Goal: Task Accomplishment & Management: Use online tool/utility

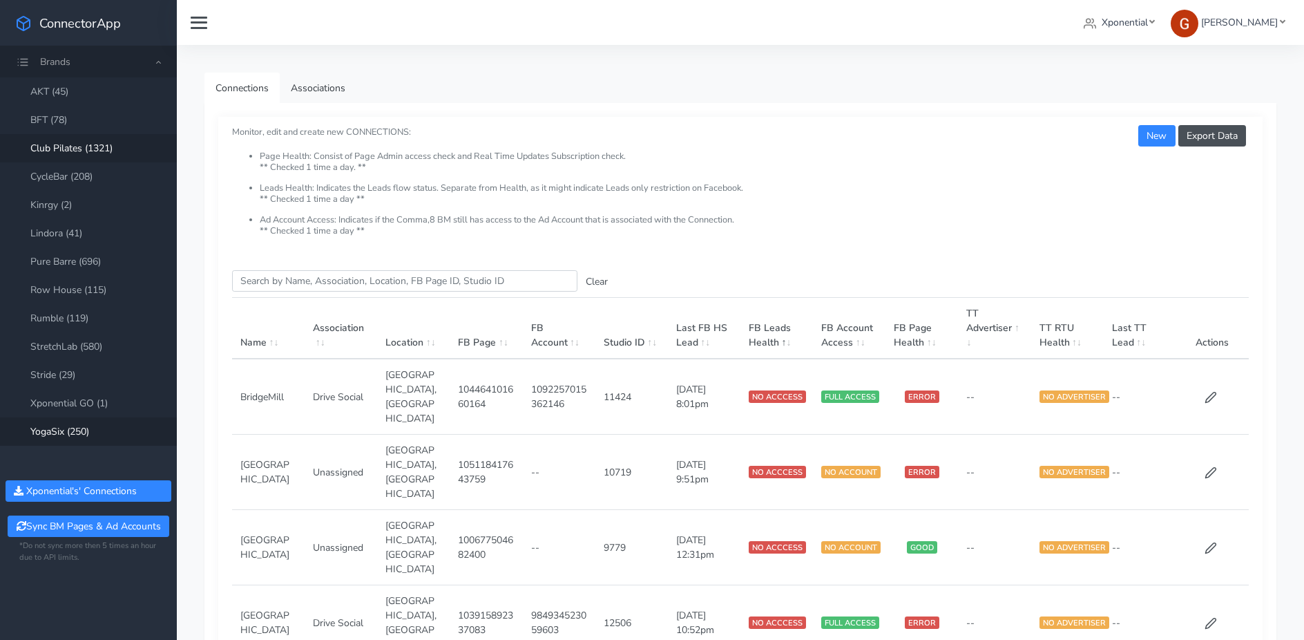
click at [106, 155] on link "Club Pilates (1321)" at bounding box center [88, 148] width 177 height 28
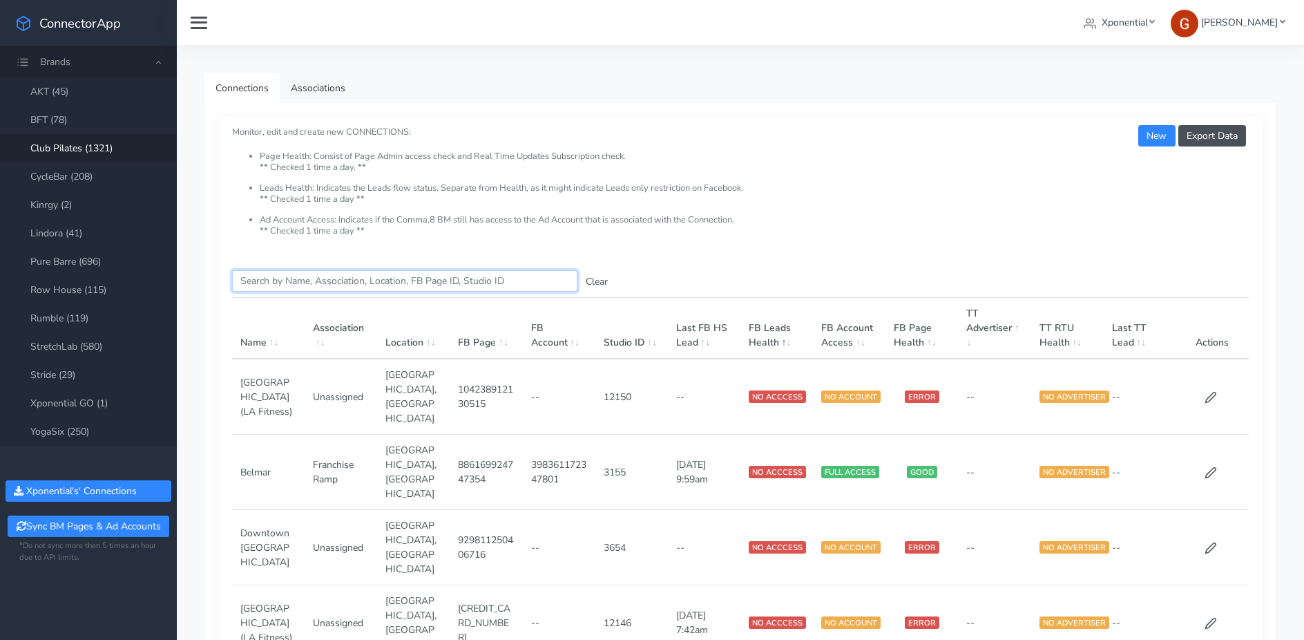
click at [279, 278] on input "Search this table" at bounding box center [404, 280] width 345 height 21
paste input "plymouth"
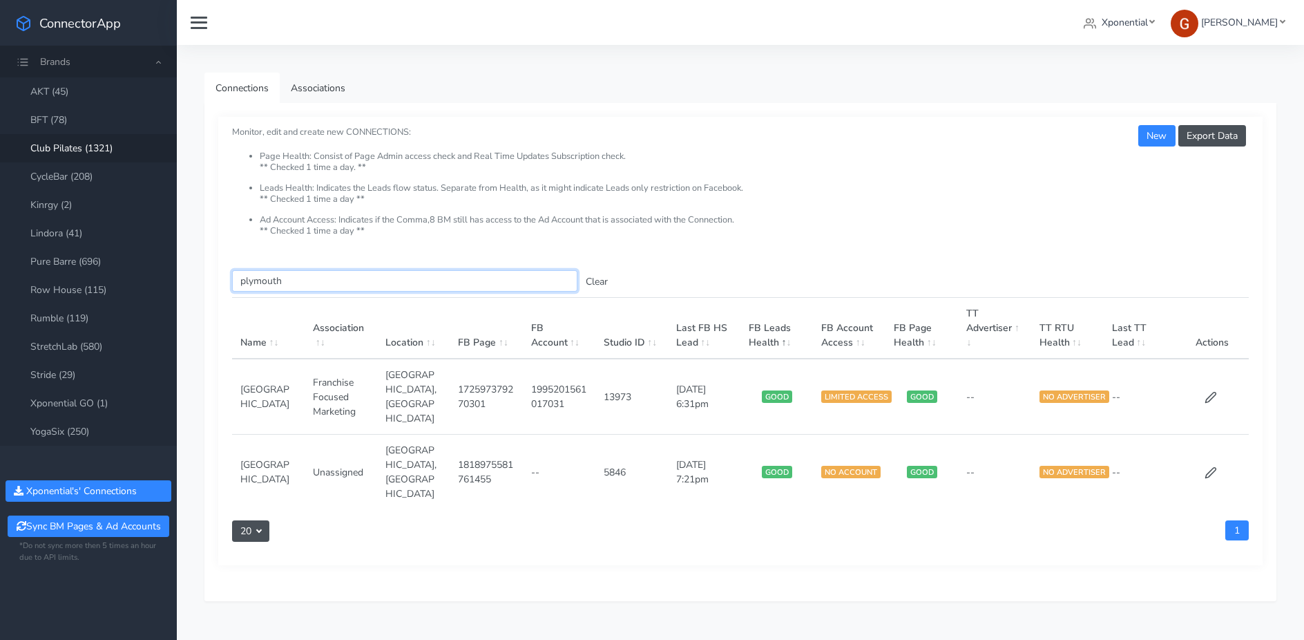
click at [256, 278] on input "plymouth" at bounding box center [404, 280] width 345 height 21
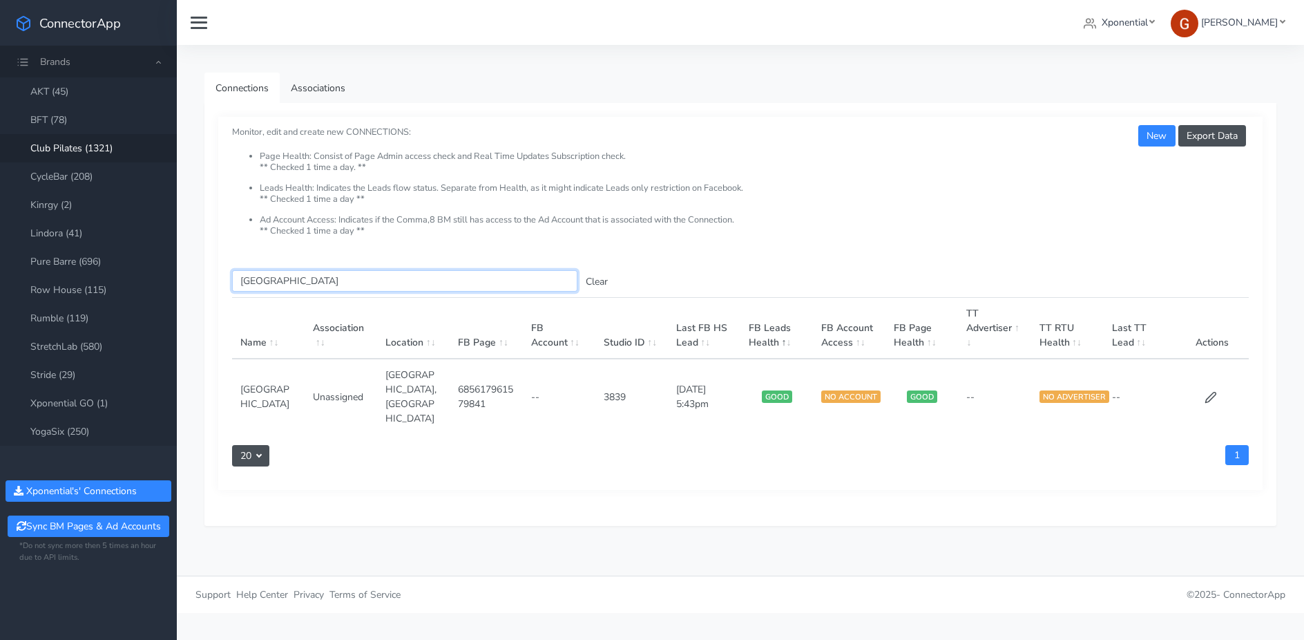
type input "[GEOGRAPHIC_DATA]"
click at [595, 278] on button "Clear" at bounding box center [597, 281] width 39 height 21
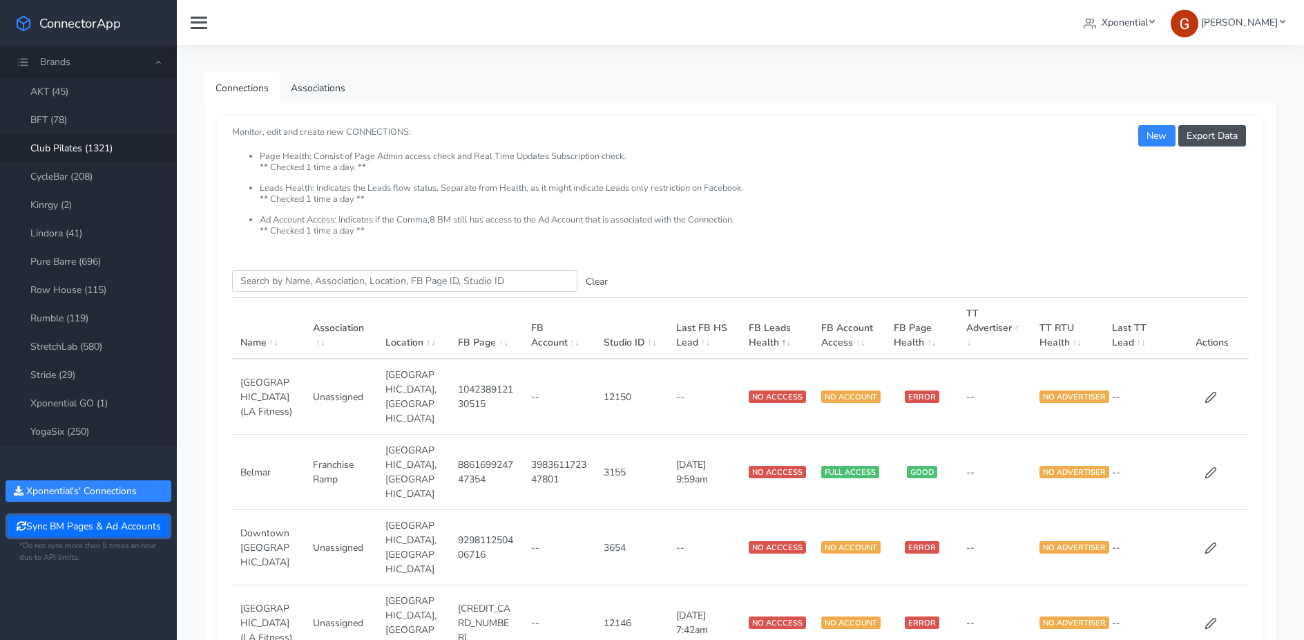
click at [86, 529] on button "Sync BM Pages & Ad Accounts" at bounding box center [88, 525] width 161 height 21
click at [274, 281] on input "Search this table" at bounding box center [404, 280] width 345 height 21
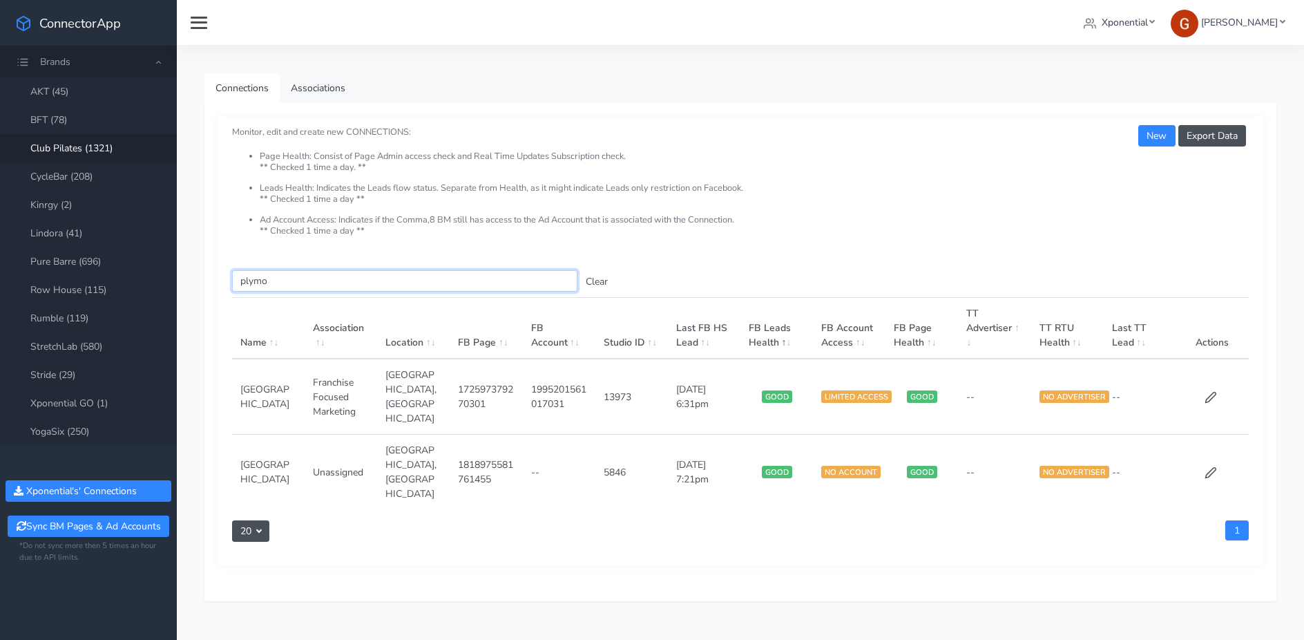
type input "plymo"
click at [1217, 441] on td at bounding box center [1212, 472] width 73 height 75
click at [1214, 466] on icon at bounding box center [1211, 472] width 12 height 12
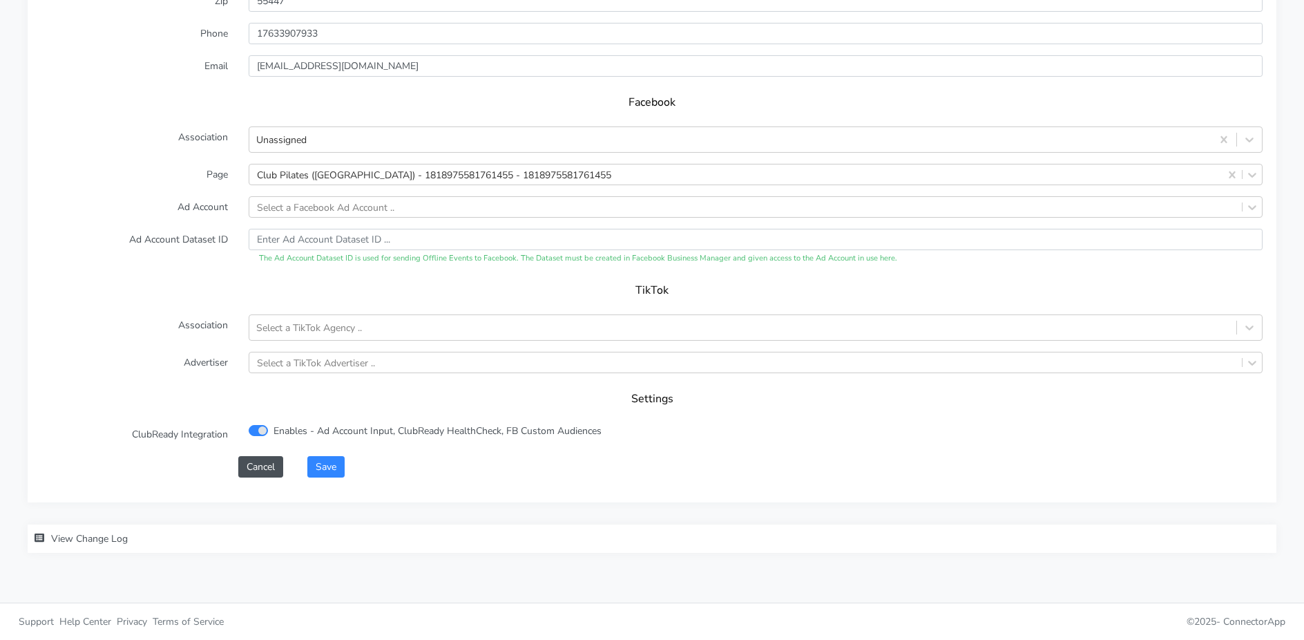
scroll to position [1315, 0]
click at [280, 206] on div "Select a Facebook Ad Account .." at bounding box center [325, 207] width 137 height 15
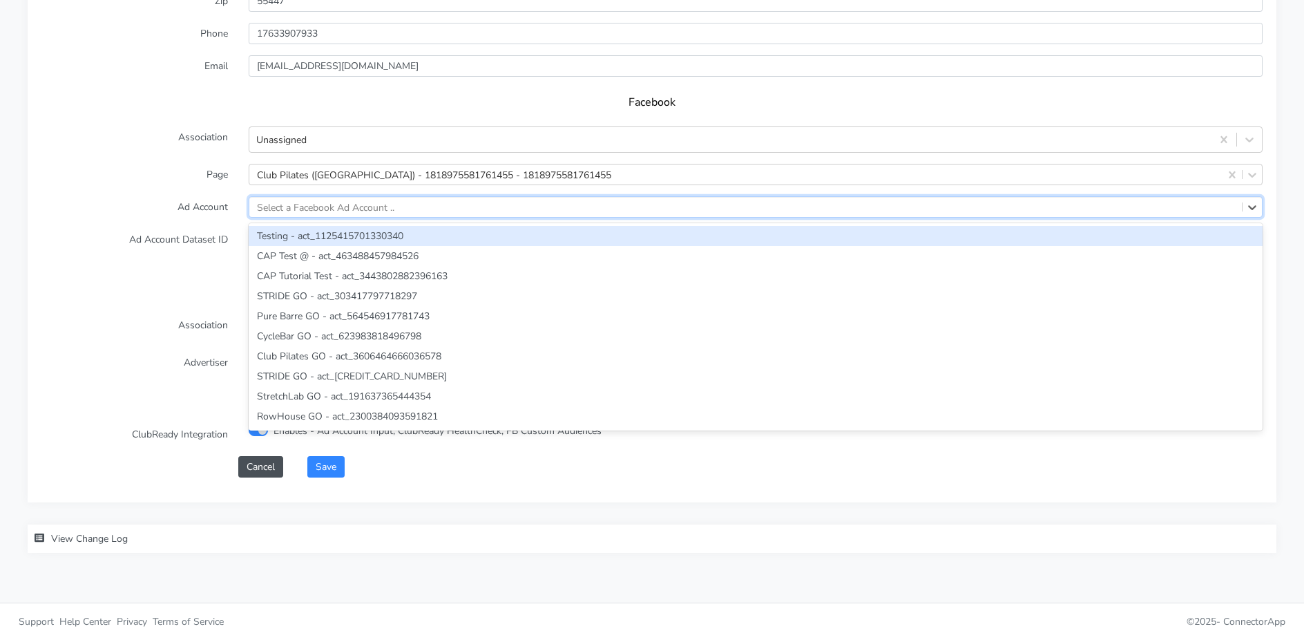
paste input "1272193547983112"
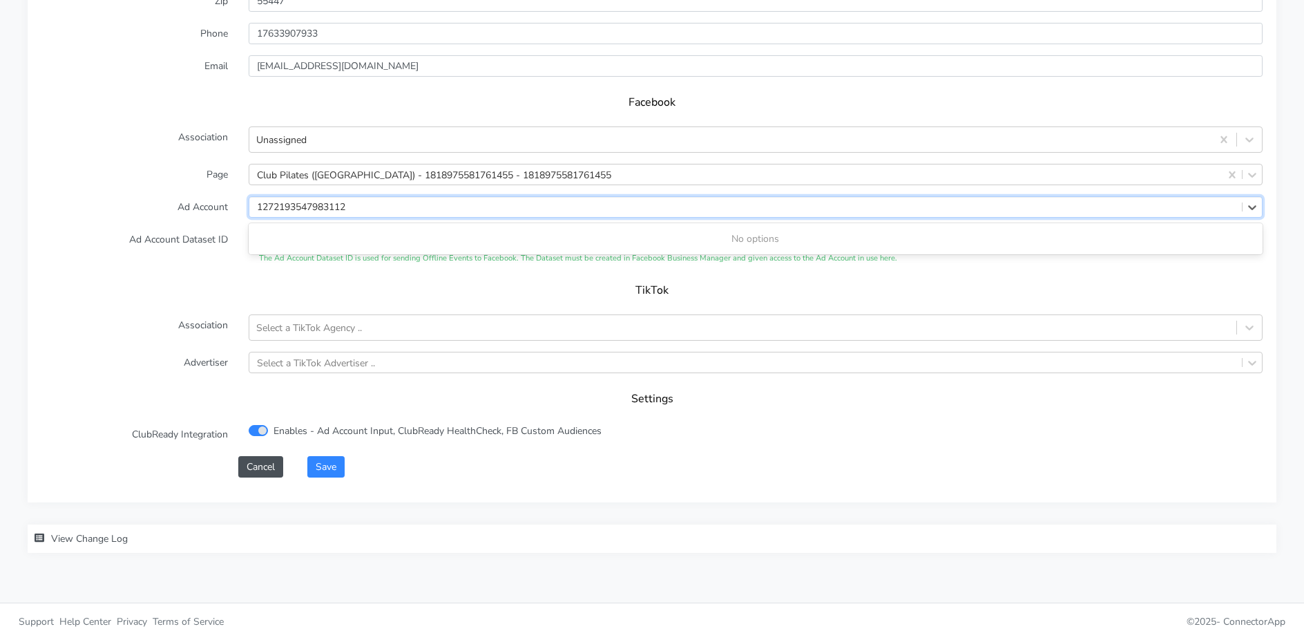
type input "1272193547983112"
click at [169, 198] on label "Ad Account" at bounding box center [134, 206] width 207 height 21
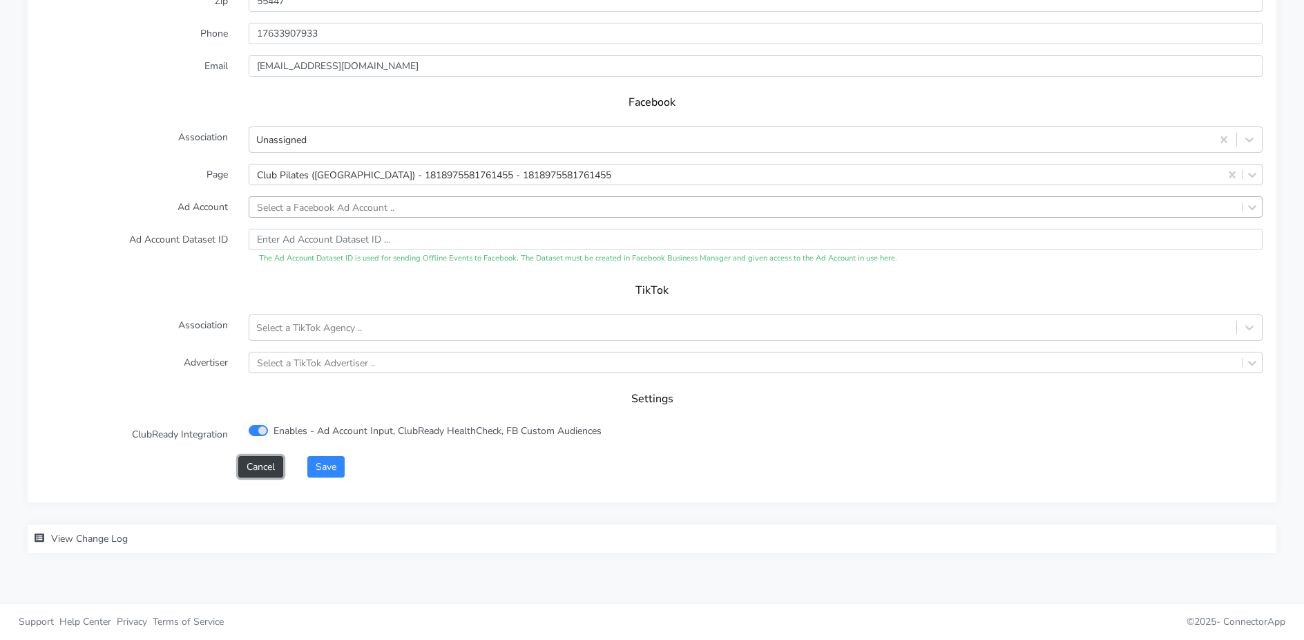
click at [253, 461] on button "Cancel" at bounding box center [260, 466] width 45 height 21
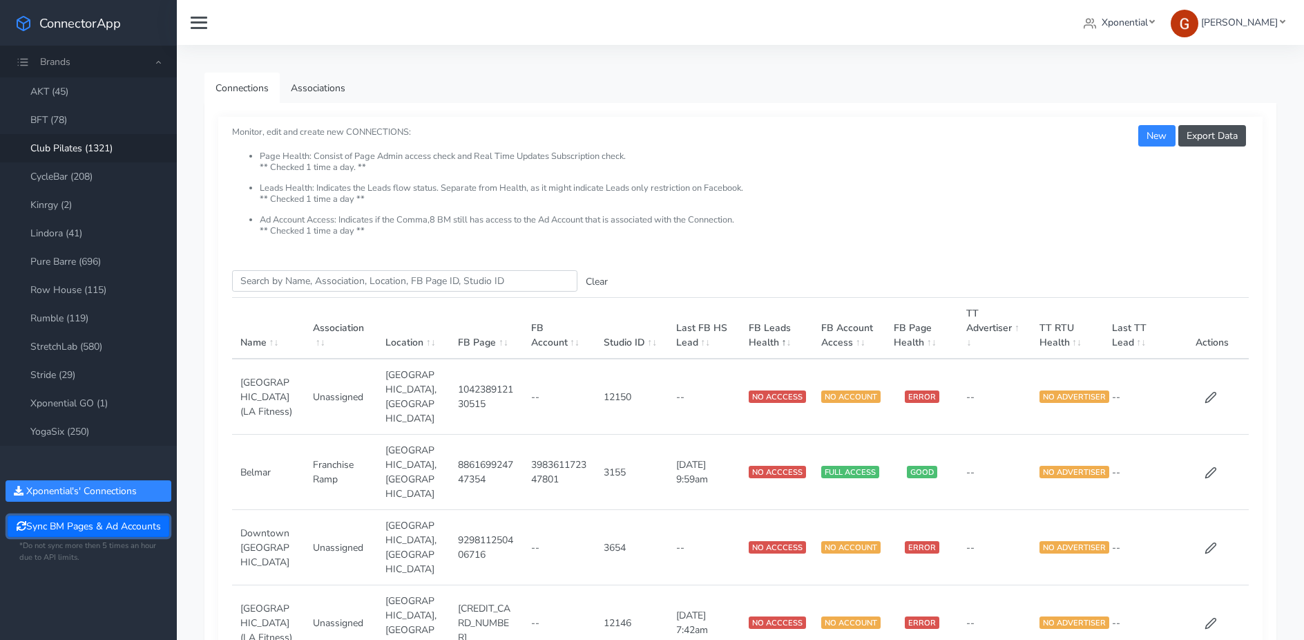
click at [68, 524] on button "Sync BM Pages & Ad Accounts" at bounding box center [88, 525] width 161 height 21
click at [321, 282] on input "Search this table" at bounding box center [404, 280] width 345 height 21
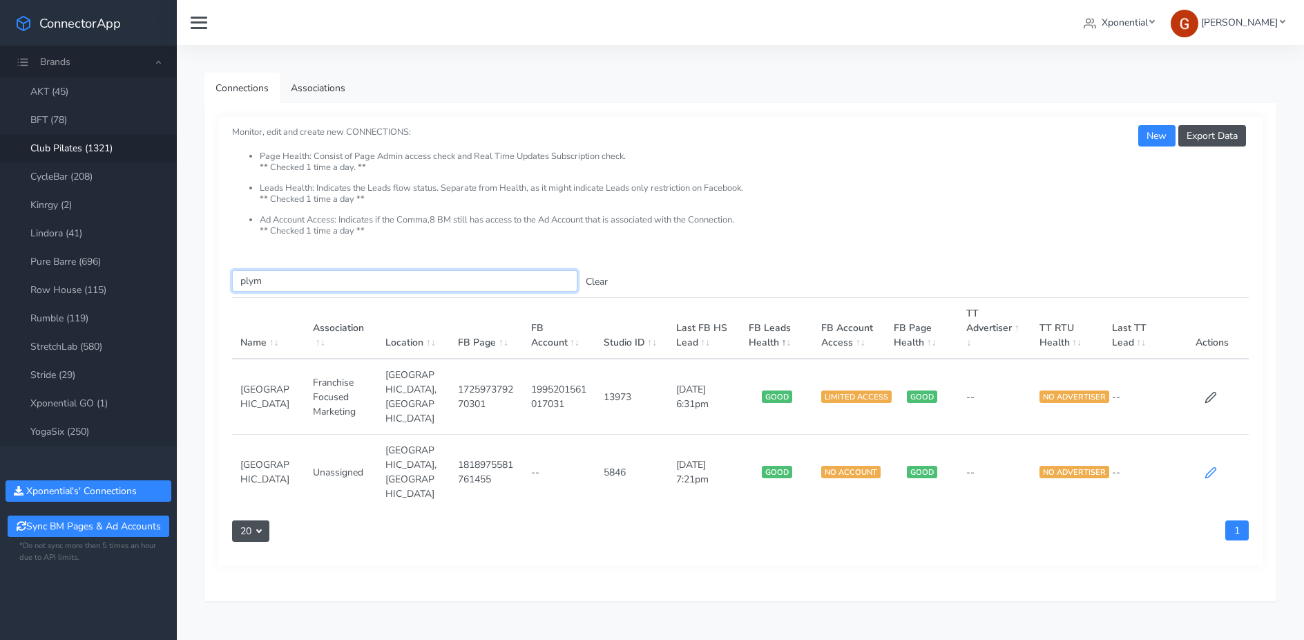
type input "plym"
click at [1208, 466] on icon at bounding box center [1211, 472] width 12 height 12
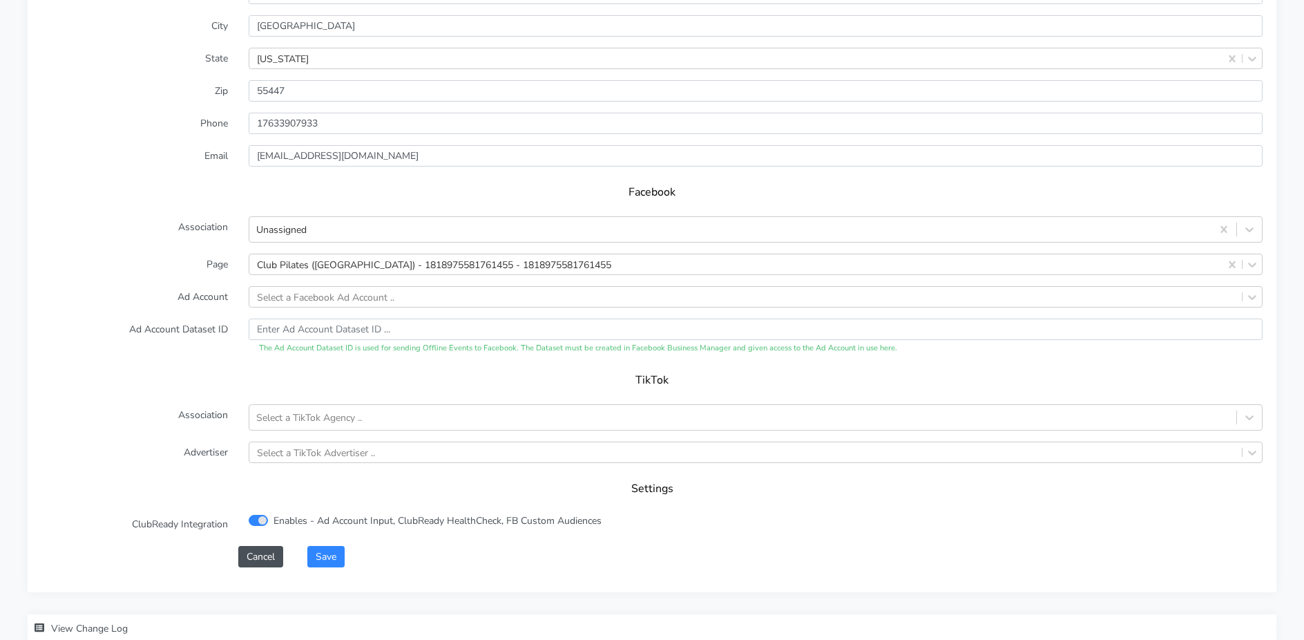
scroll to position [1315, 0]
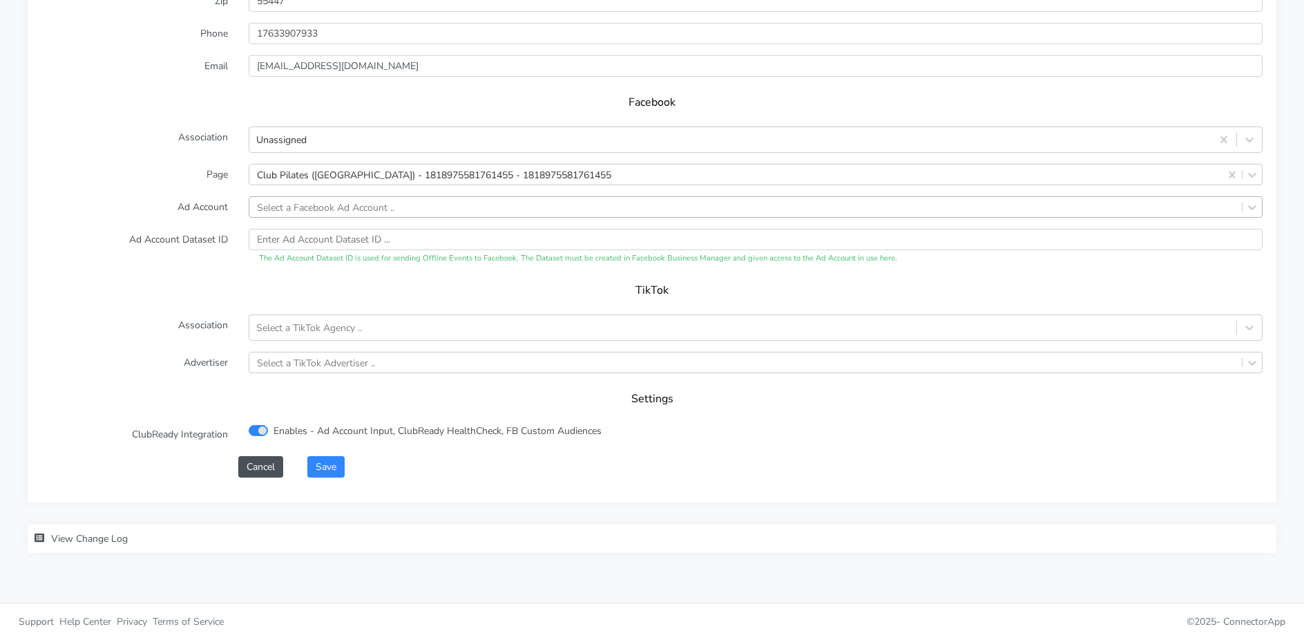
click at [296, 204] on div "Select a Facebook Ad Account .." at bounding box center [325, 207] width 137 height 15
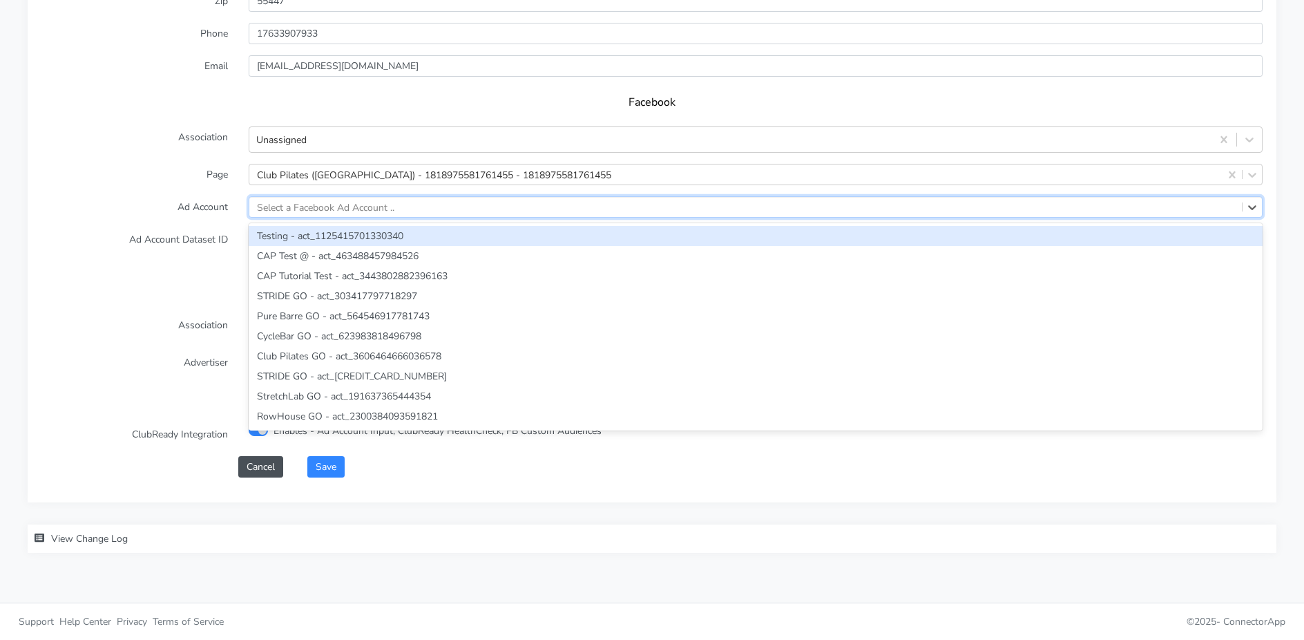
paste input "1272193547983112"
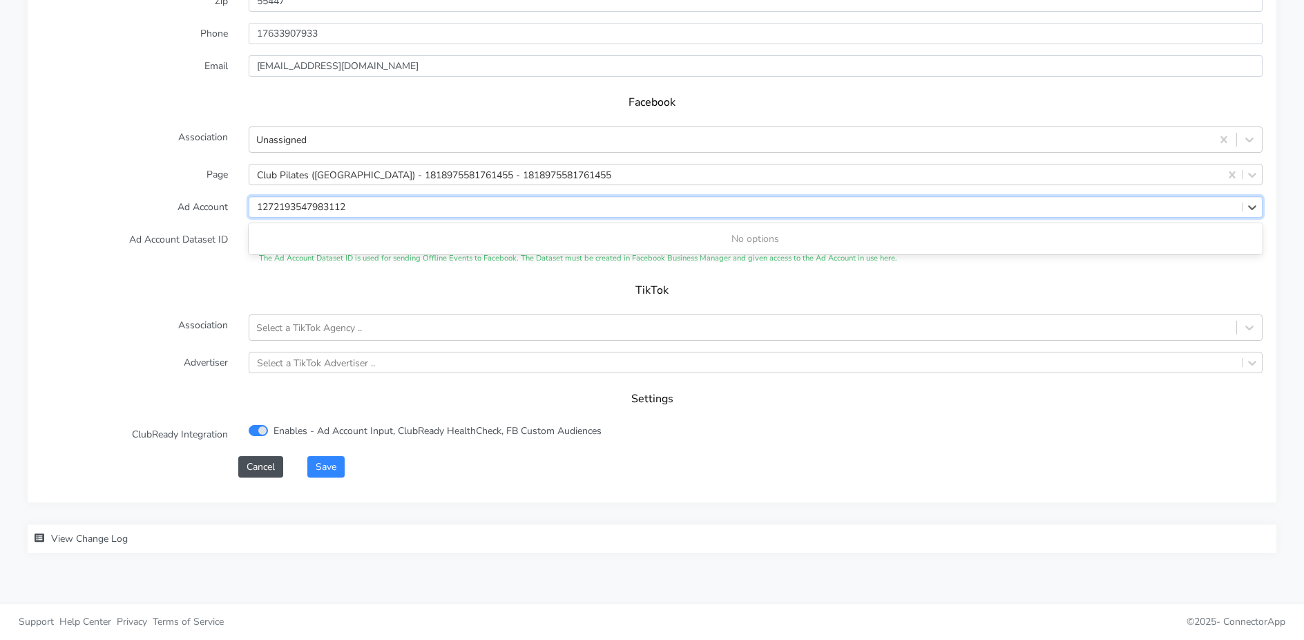
type input "1272193547983112"
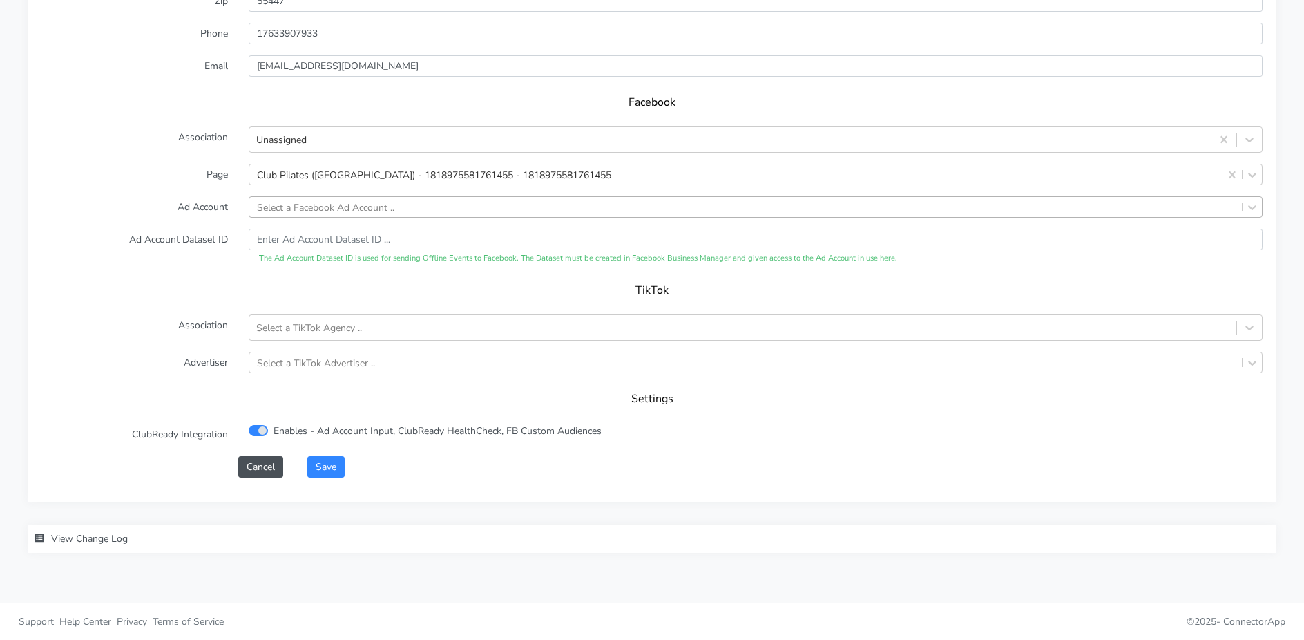
click at [206, 208] on label "Ad Account" at bounding box center [134, 206] width 207 height 21
click at [261, 471] on button "Cancel" at bounding box center [260, 466] width 45 height 21
